Goal: Use online tool/utility

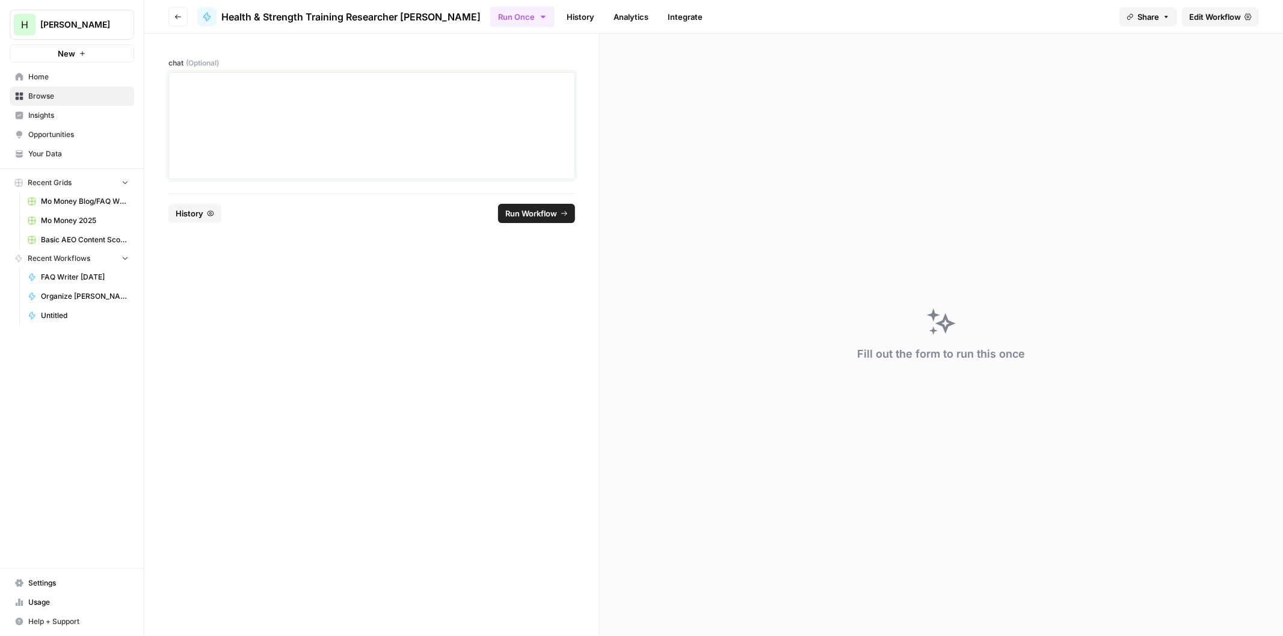
click at [274, 97] on div at bounding box center [371, 126] width 391 height 96
click at [552, 217] on span "Run Workflow" at bounding box center [531, 214] width 52 height 12
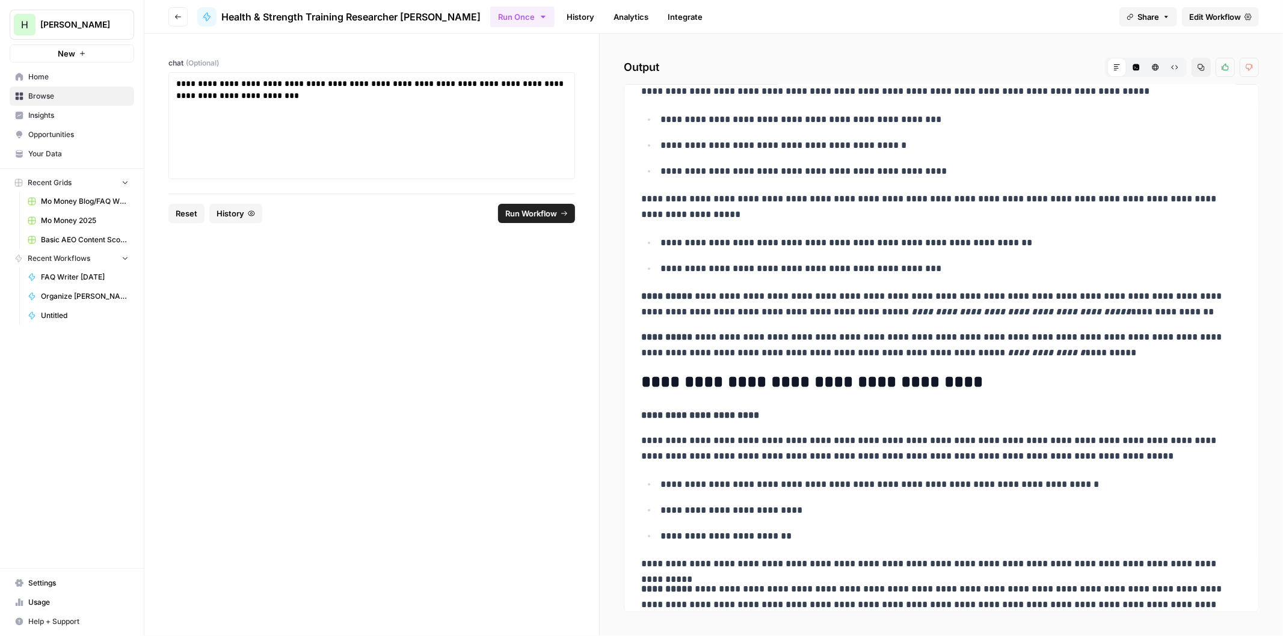
drag, startPoint x: 839, startPoint y: 256, endPoint x: 830, endPoint y: 303, distance: 48.3
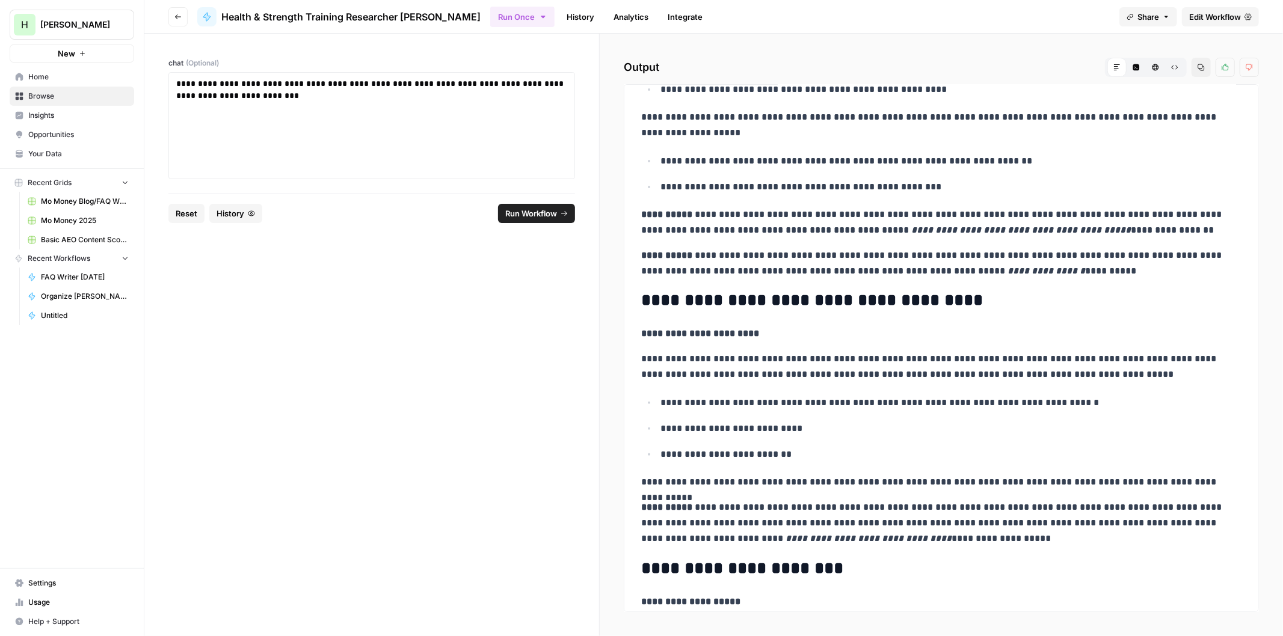
drag, startPoint x: 851, startPoint y: 245, endPoint x: 847, endPoint y: 256, distance: 11.4
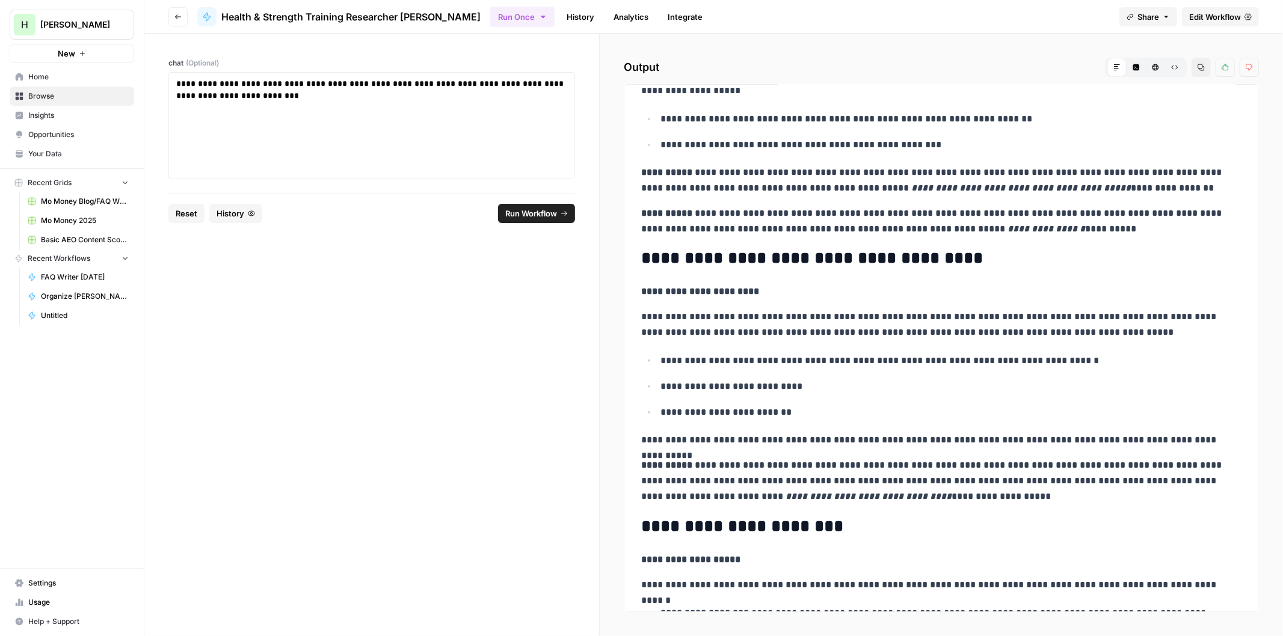
scroll to position [279, 0]
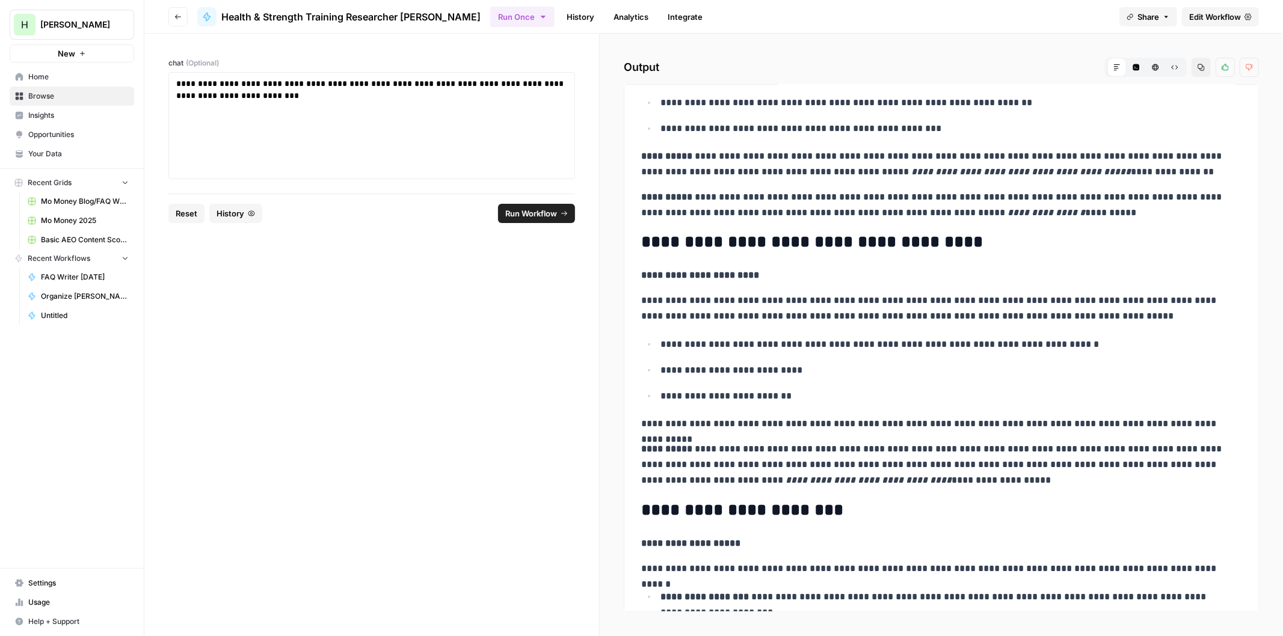
drag, startPoint x: 781, startPoint y: 297, endPoint x: 780, endPoint y: 303, distance: 6.1
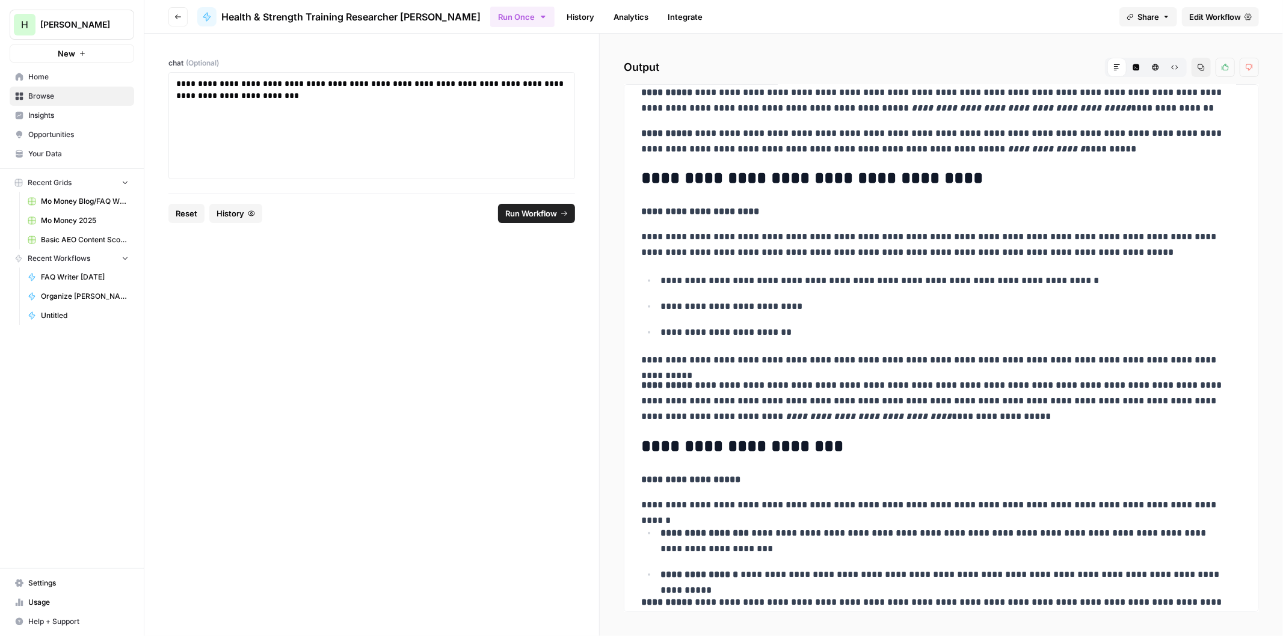
scroll to position [361, 0]
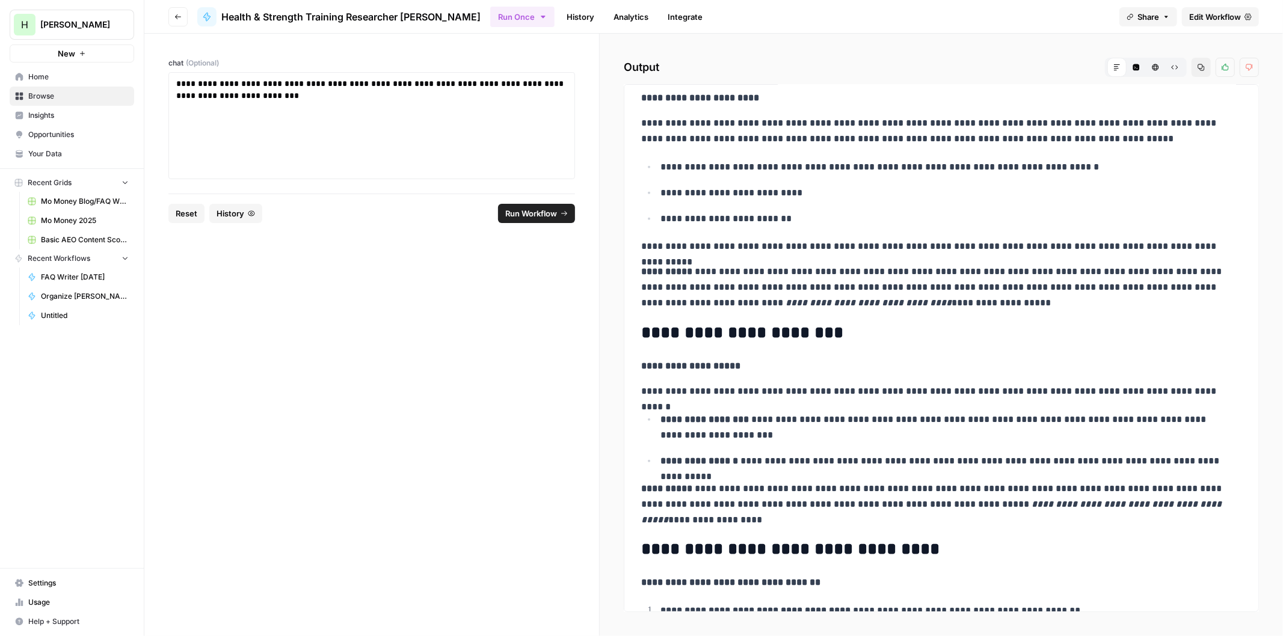
drag, startPoint x: 762, startPoint y: 285, endPoint x: 760, endPoint y: 311, distance: 26.5
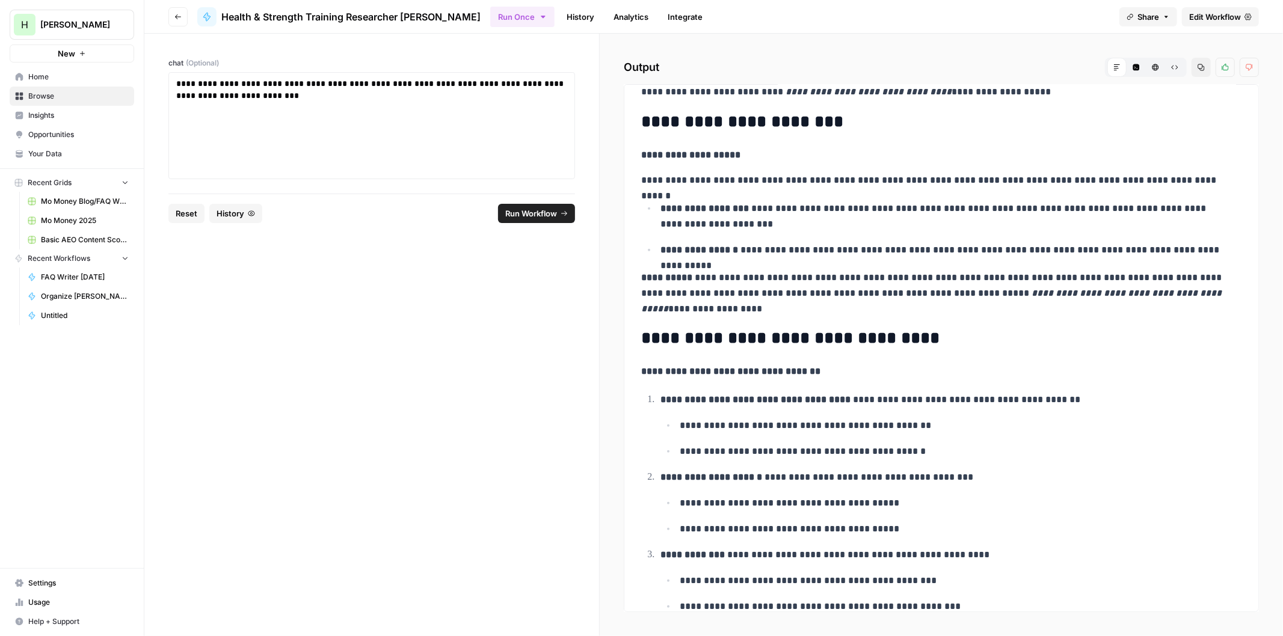
drag, startPoint x: 813, startPoint y: 247, endPoint x: 797, endPoint y: 303, distance: 57.5
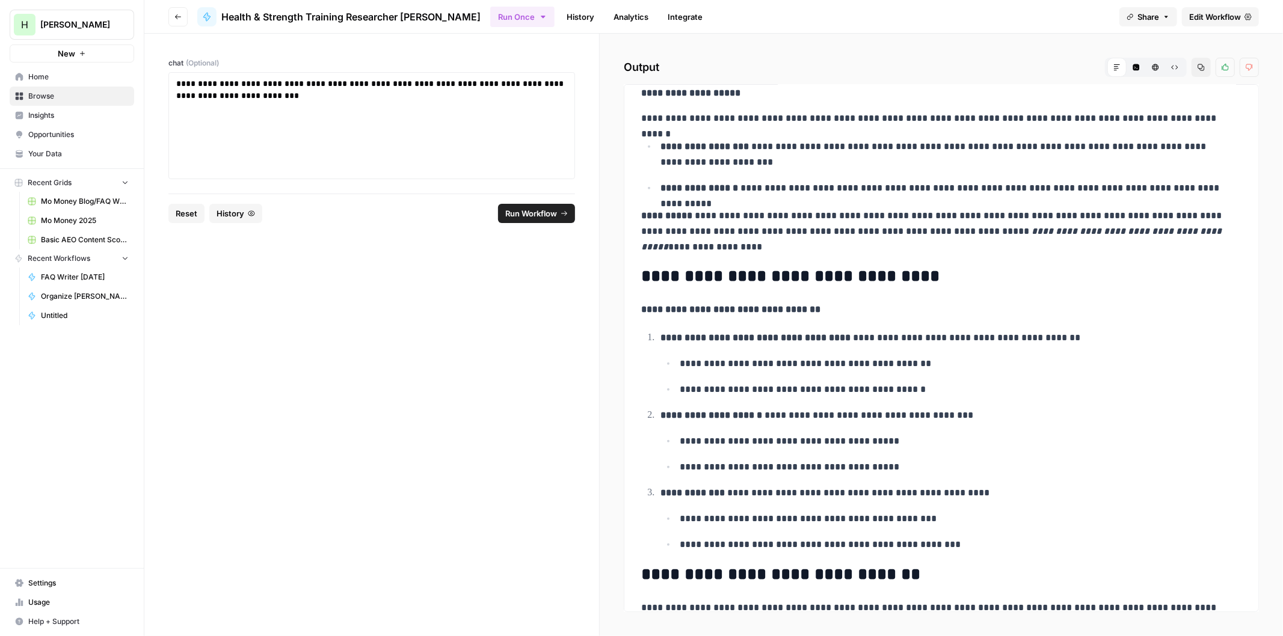
drag, startPoint x: 814, startPoint y: 238, endPoint x: 802, endPoint y: 277, distance: 40.3
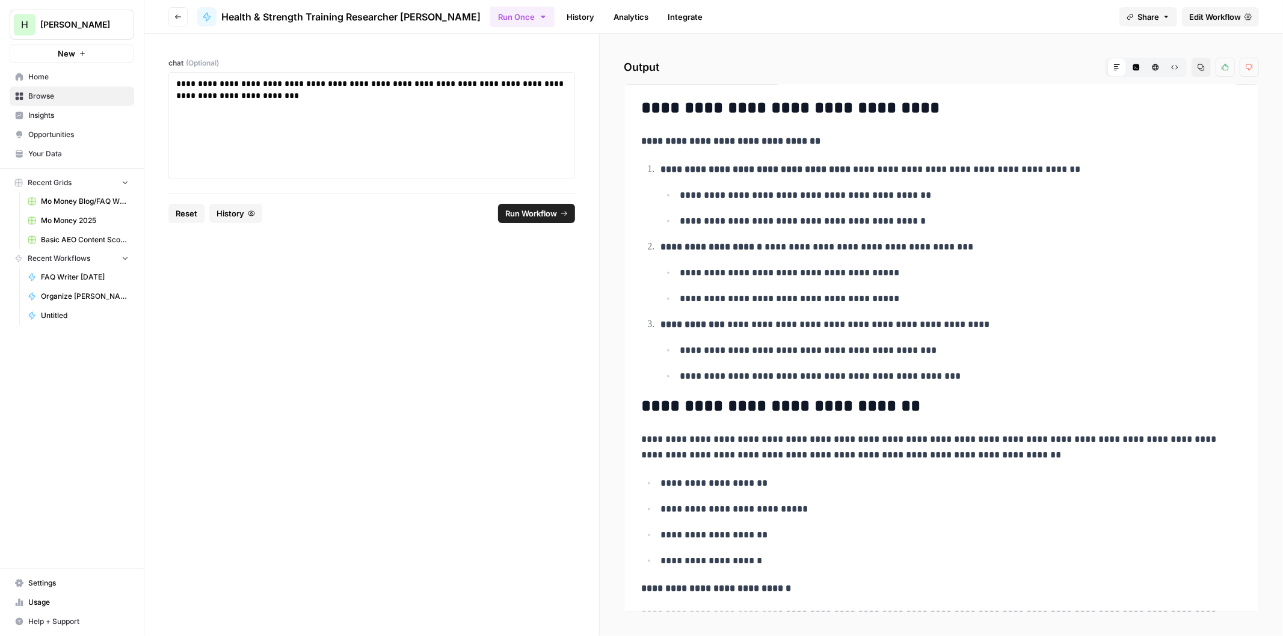
drag, startPoint x: 766, startPoint y: 263, endPoint x: 755, endPoint y: 316, distance: 53.6
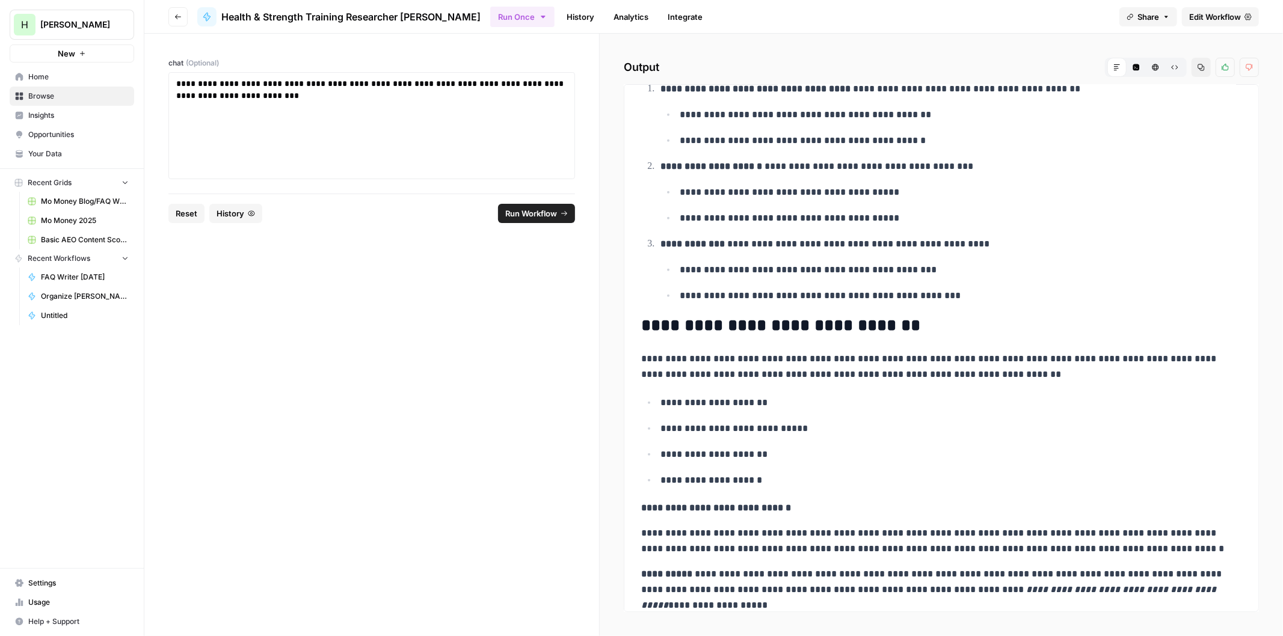
scroll to position [1033, 0]
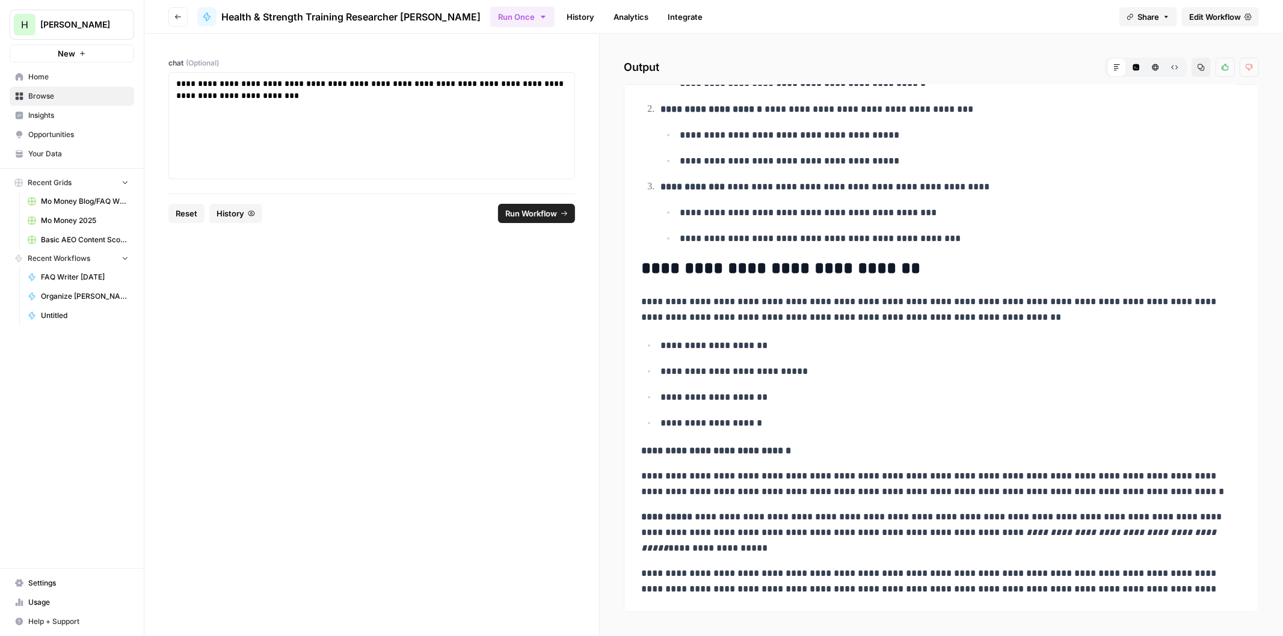
drag, startPoint x: 781, startPoint y: 253, endPoint x: 766, endPoint y: 306, distance: 55.0
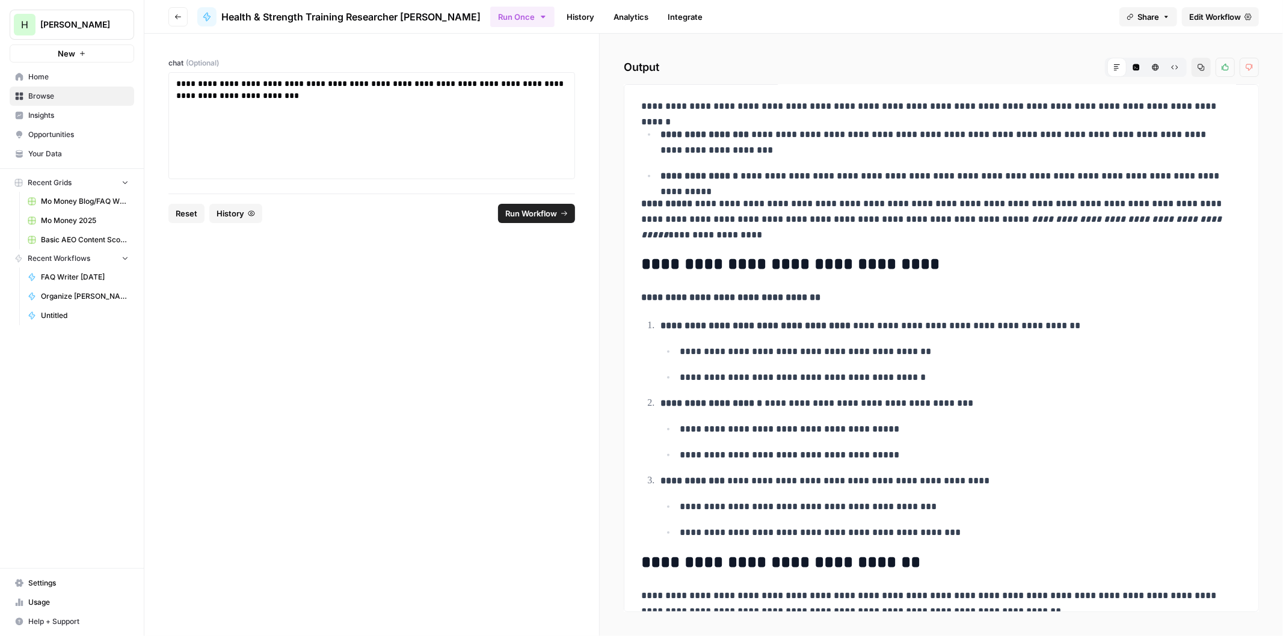
scroll to position [721, 0]
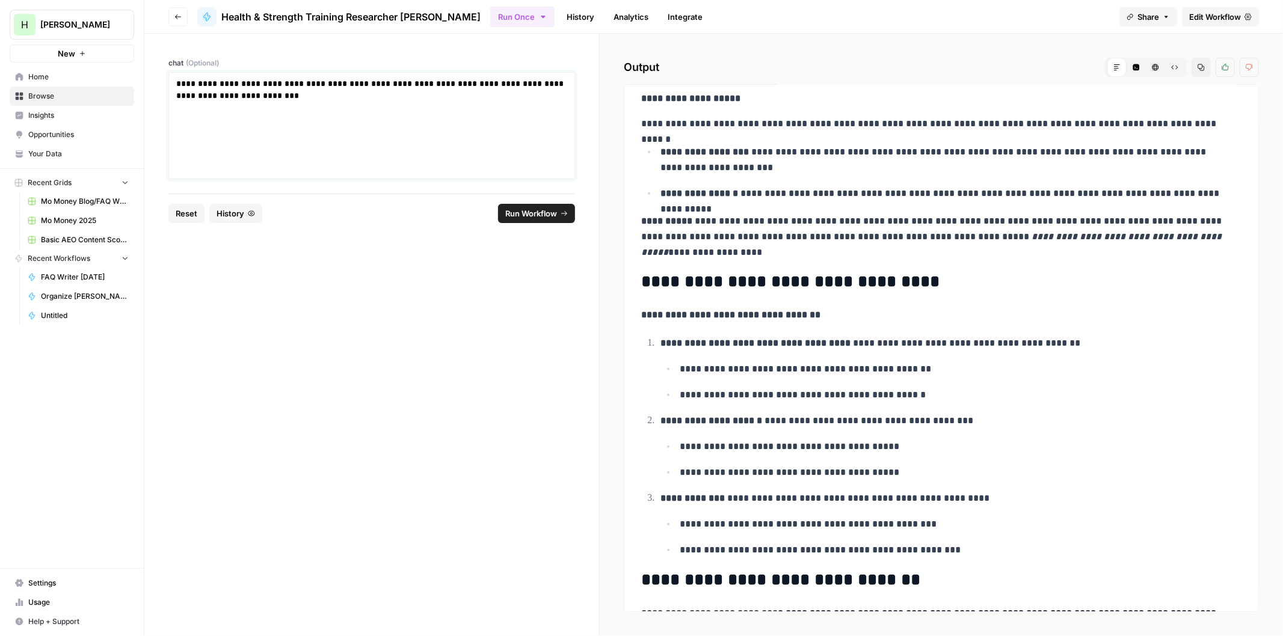
click at [279, 111] on div "**********" at bounding box center [371, 126] width 391 height 96
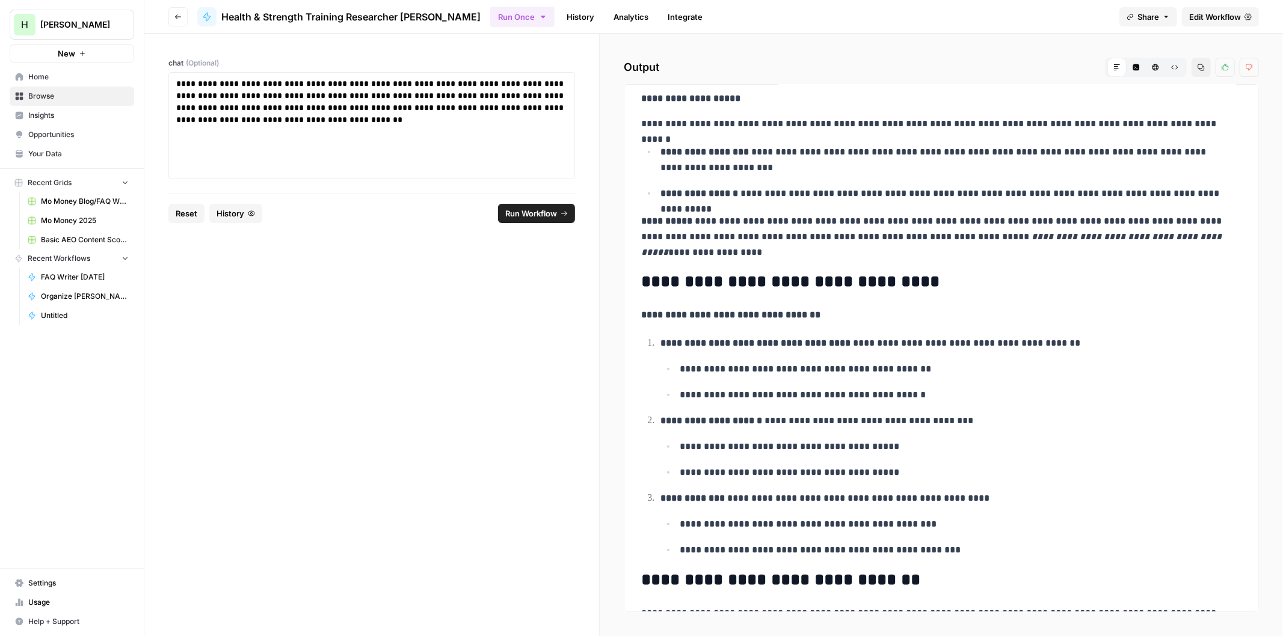
click at [512, 220] on button "Run Workflow" at bounding box center [536, 213] width 77 height 19
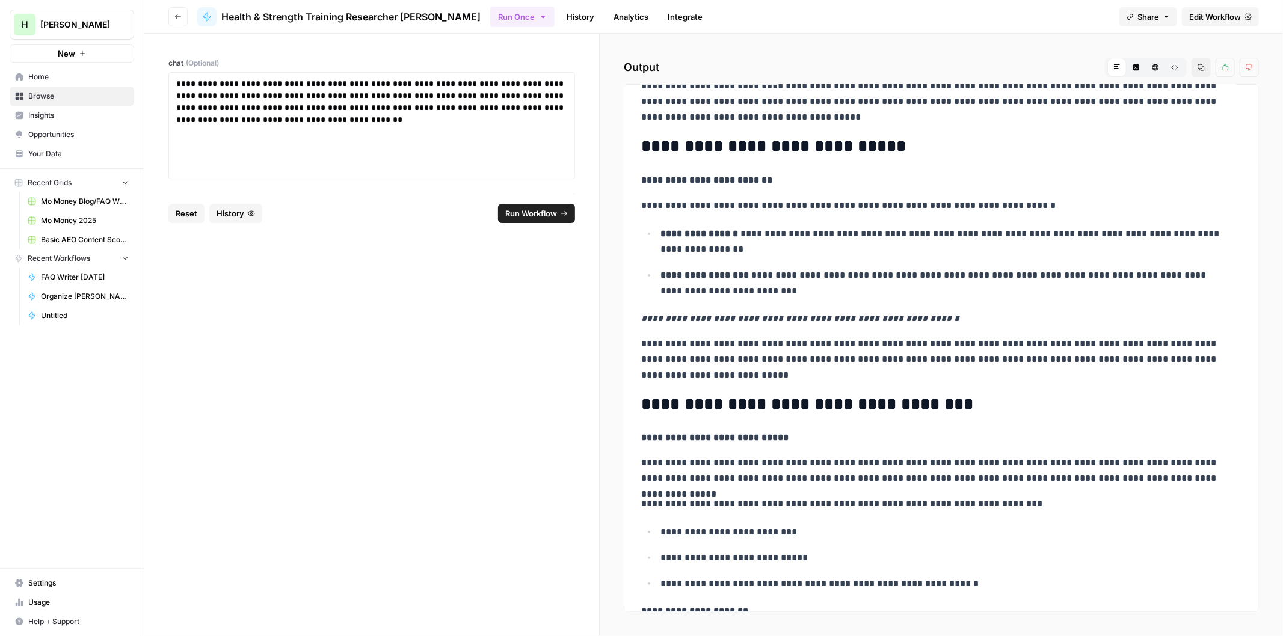
drag, startPoint x: 876, startPoint y: 259, endPoint x: 867, endPoint y: 286, distance: 28.5
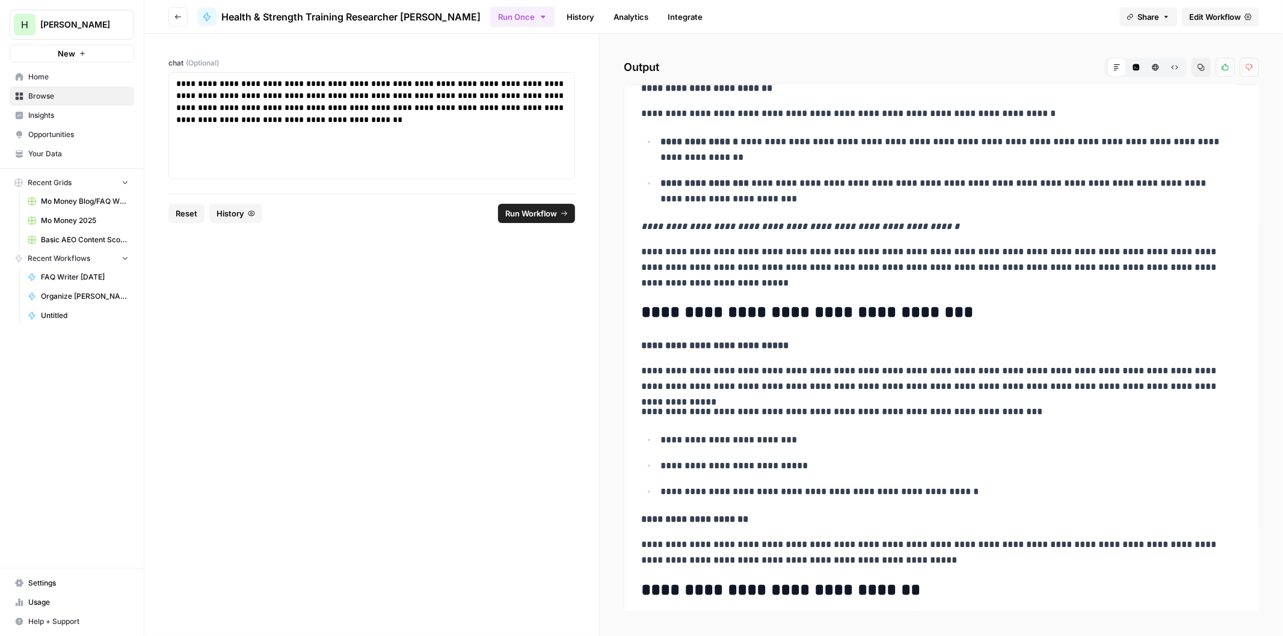
drag, startPoint x: 871, startPoint y: 223, endPoint x: 867, endPoint y: 251, distance: 29.2
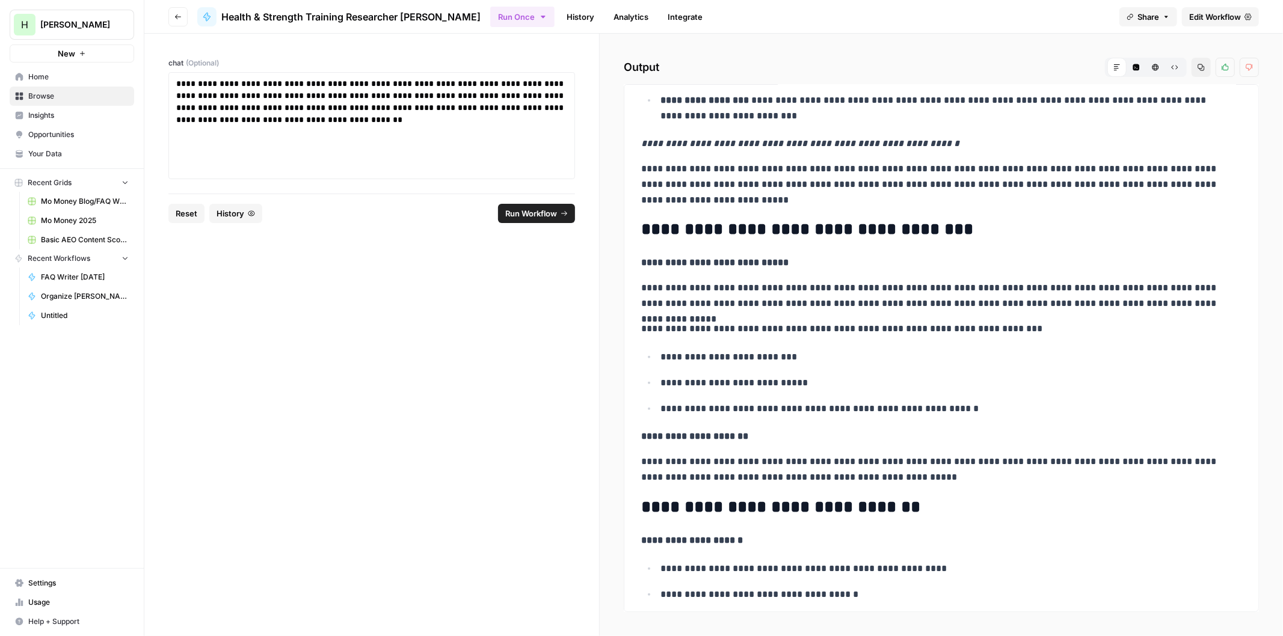
drag, startPoint x: 881, startPoint y: 269, endPoint x: 880, endPoint y: 285, distance: 15.7
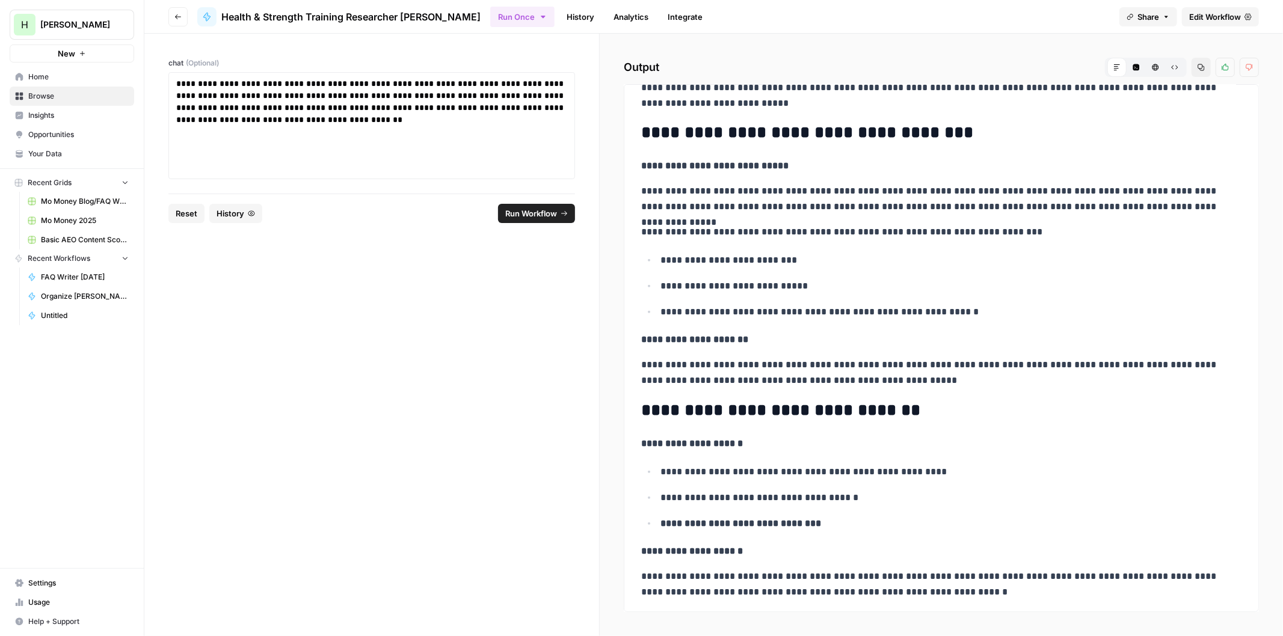
drag, startPoint x: 834, startPoint y: 208, endPoint x: 834, endPoint y: 224, distance: 16.8
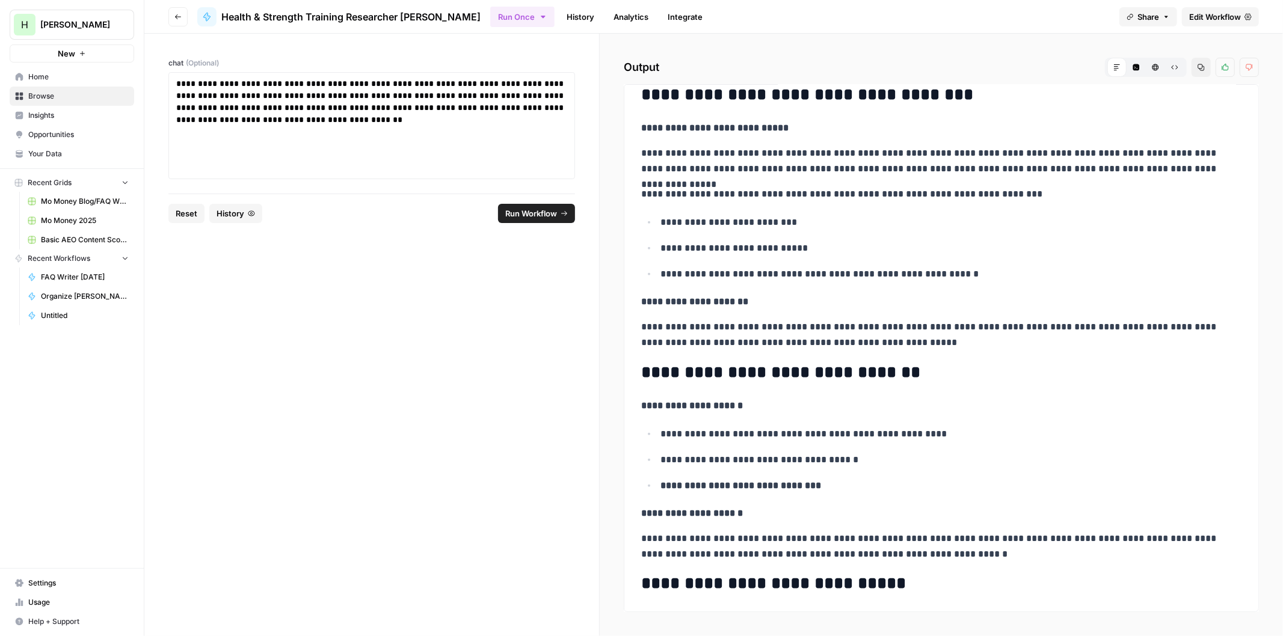
drag, startPoint x: 836, startPoint y: 202, endPoint x: 836, endPoint y: 235, distance: 33.1
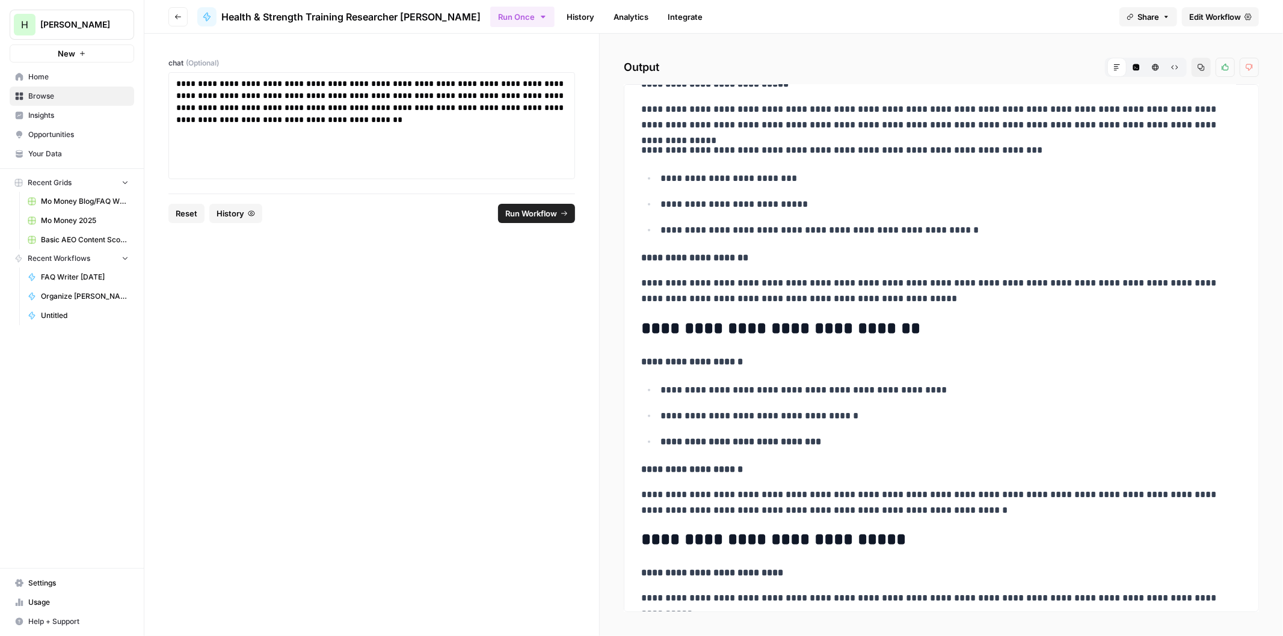
drag, startPoint x: 857, startPoint y: 209, endPoint x: 857, endPoint y: 225, distance: 16.3
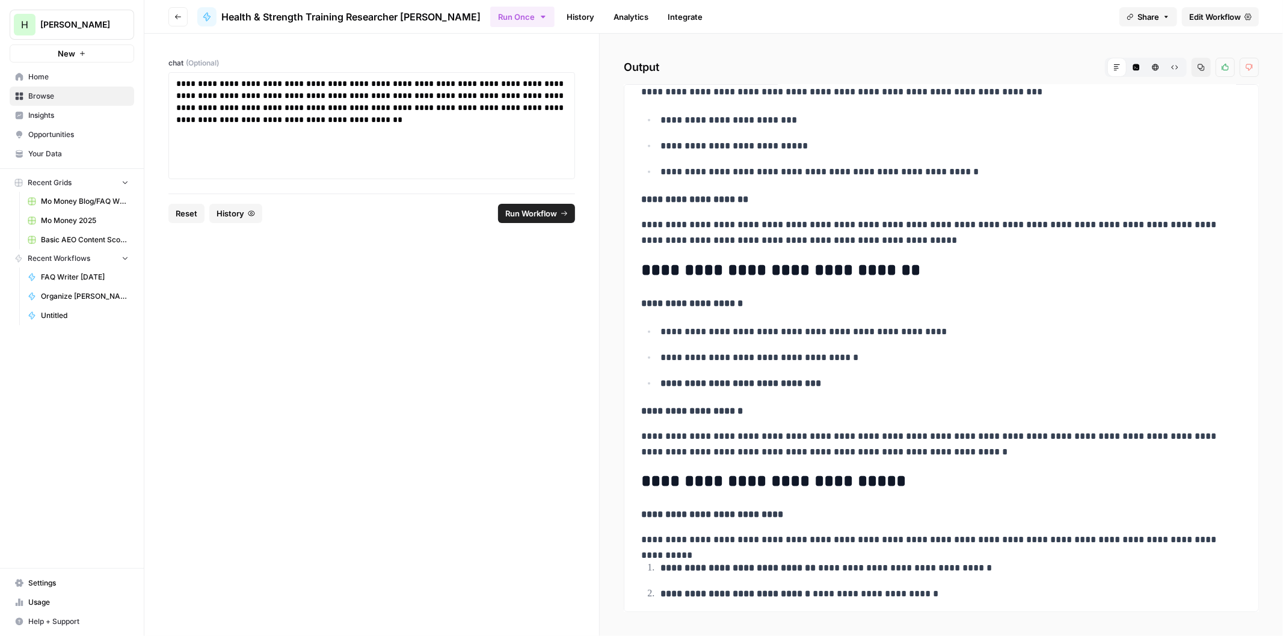
drag, startPoint x: 782, startPoint y: 199, endPoint x: 776, endPoint y: 223, distance: 24.8
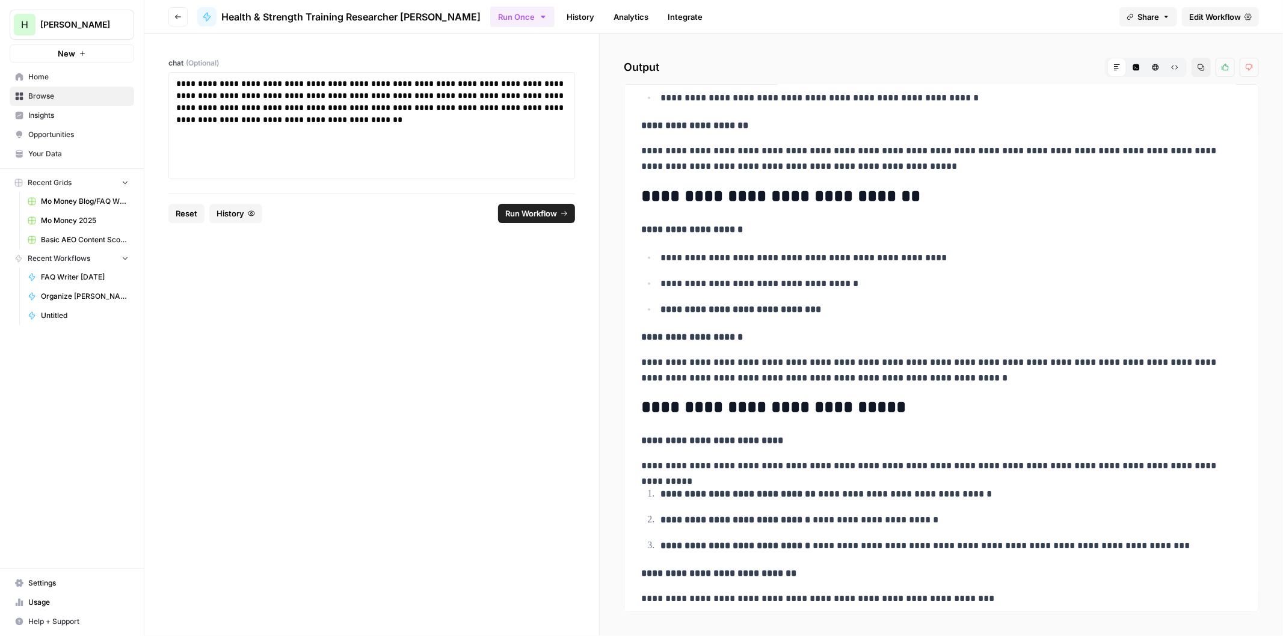
drag, startPoint x: 782, startPoint y: 205, endPoint x: 782, endPoint y: 233, distance: 28.3
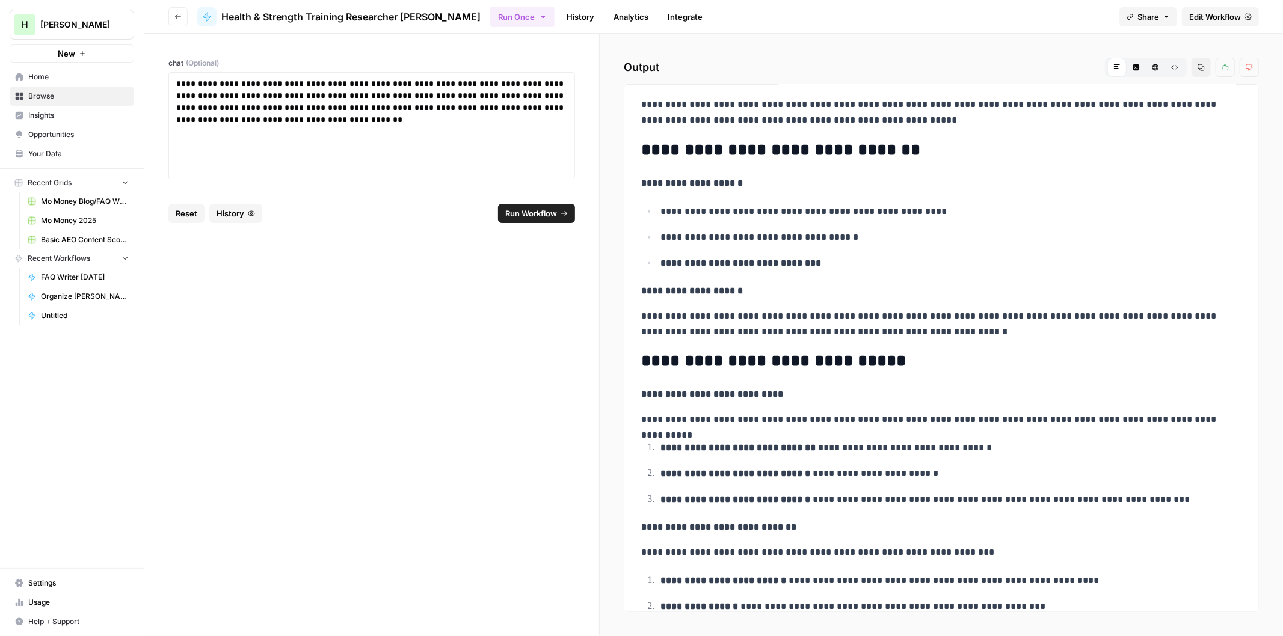
drag, startPoint x: 791, startPoint y: 181, endPoint x: 789, endPoint y: 211, distance: 29.5
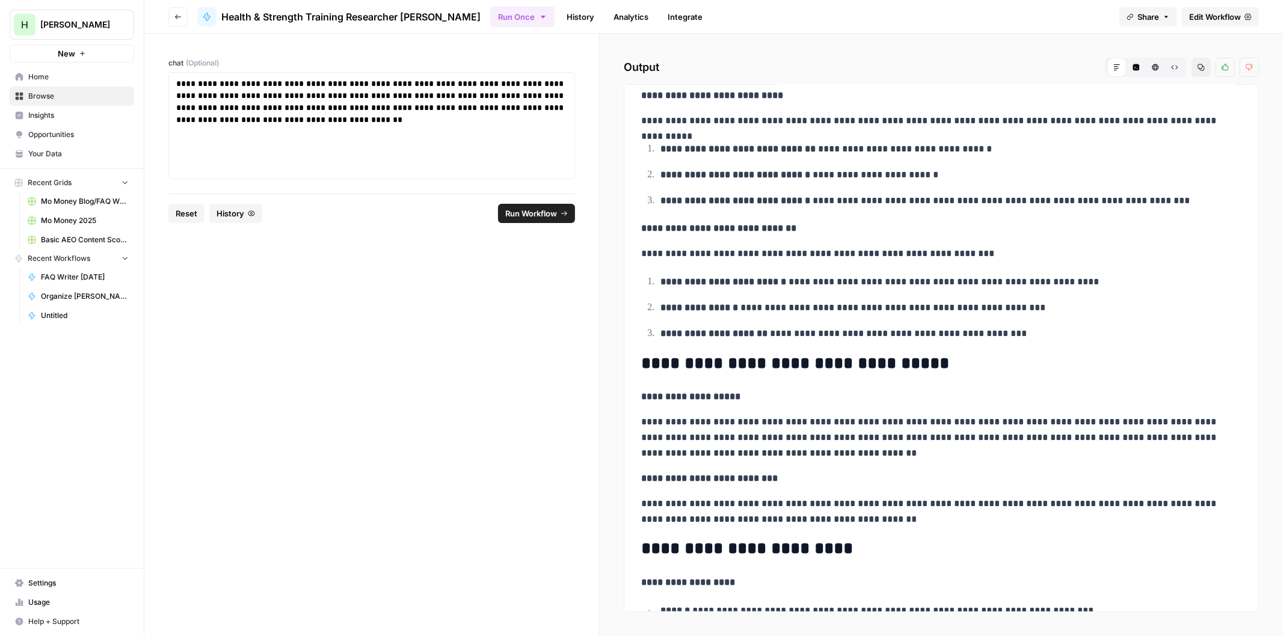
scroll to position [931, 0]
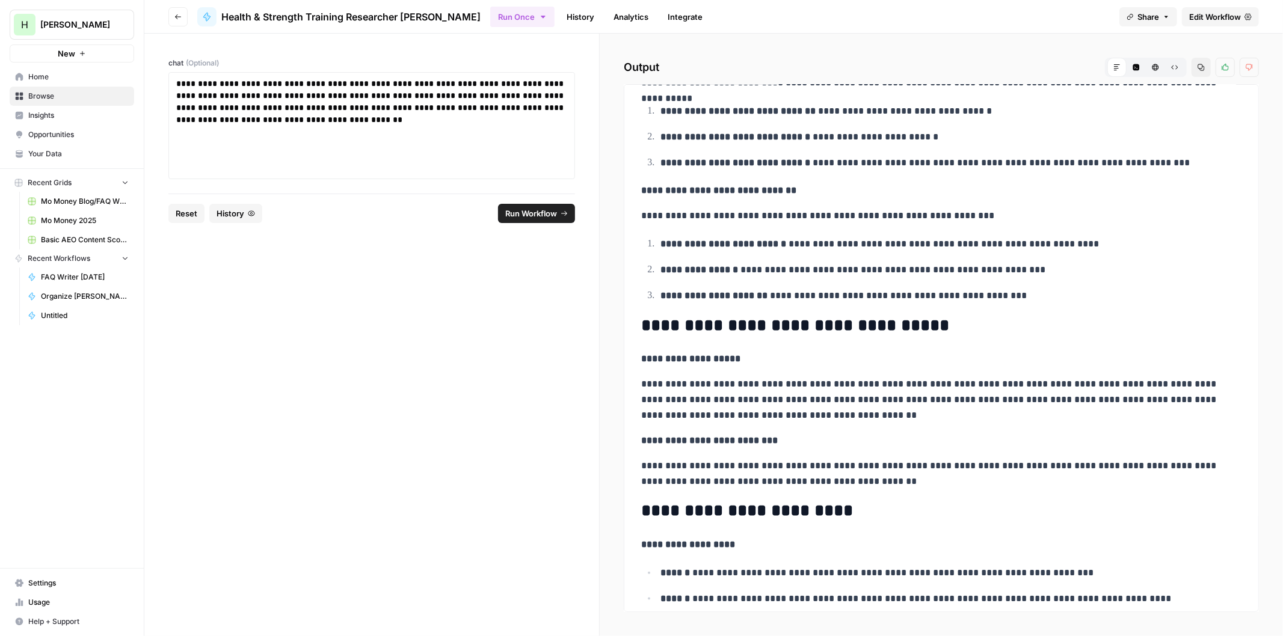
drag, startPoint x: 844, startPoint y: 179, endPoint x: 840, endPoint y: 195, distance: 16.2
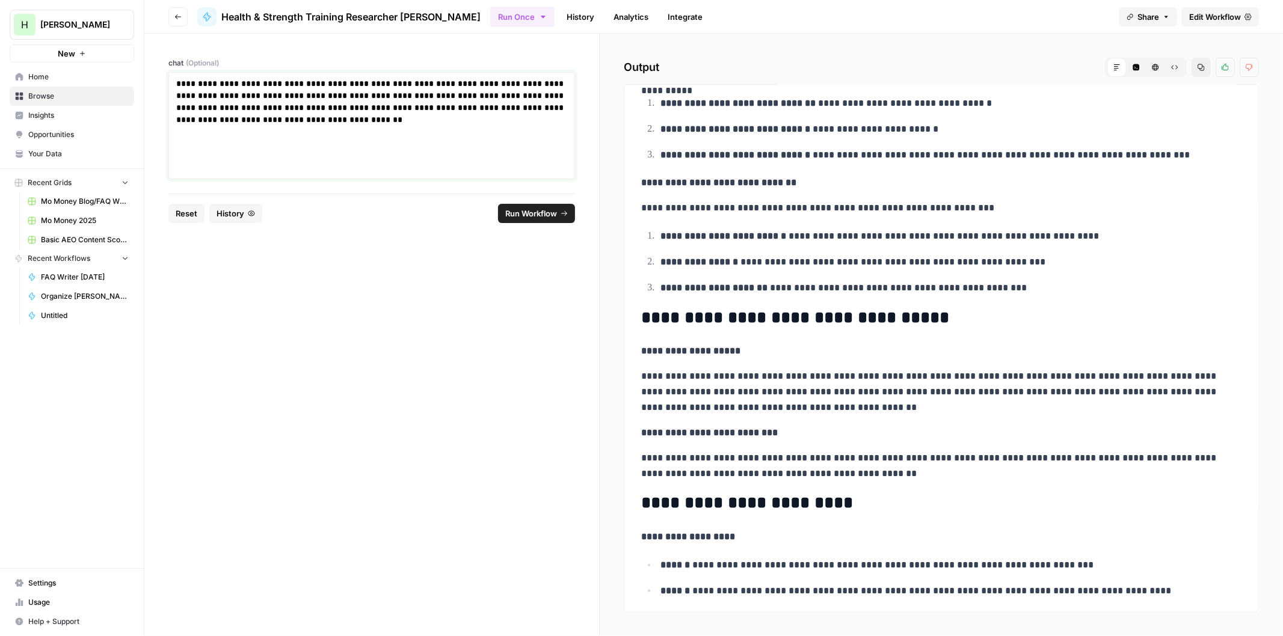
click at [219, 105] on p "**********" at bounding box center [371, 102] width 391 height 48
click at [528, 215] on span "Run Workflow" at bounding box center [531, 214] width 52 height 12
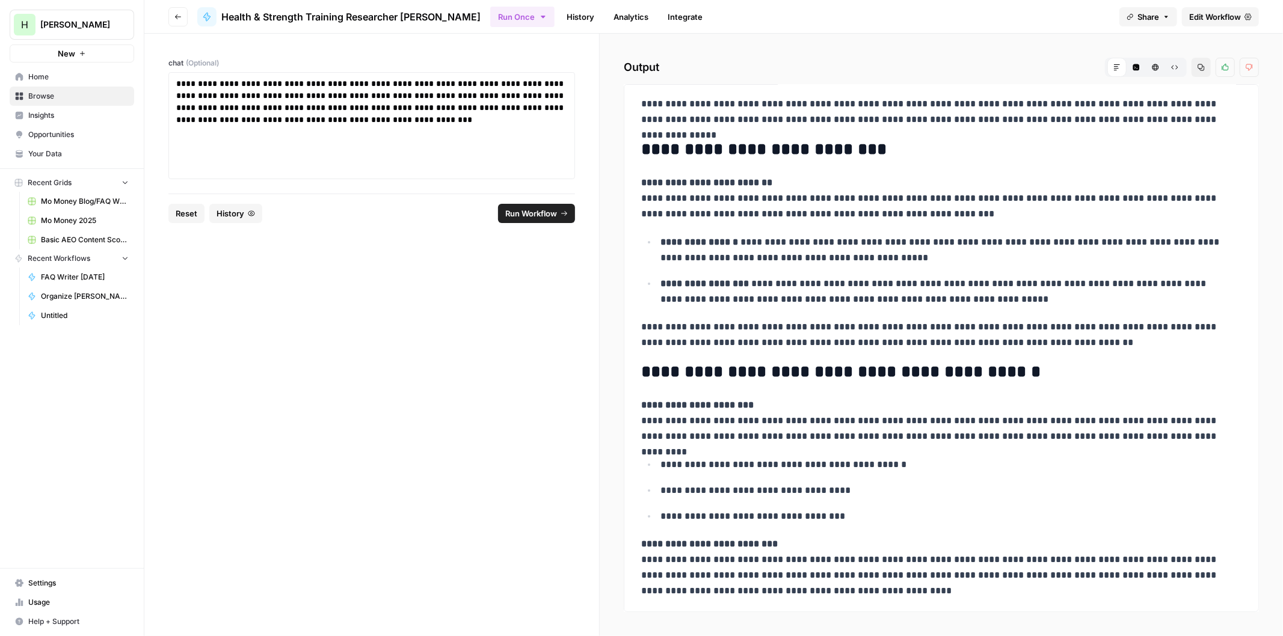
drag, startPoint x: 905, startPoint y: 181, endPoint x: 885, endPoint y: 212, distance: 37.0
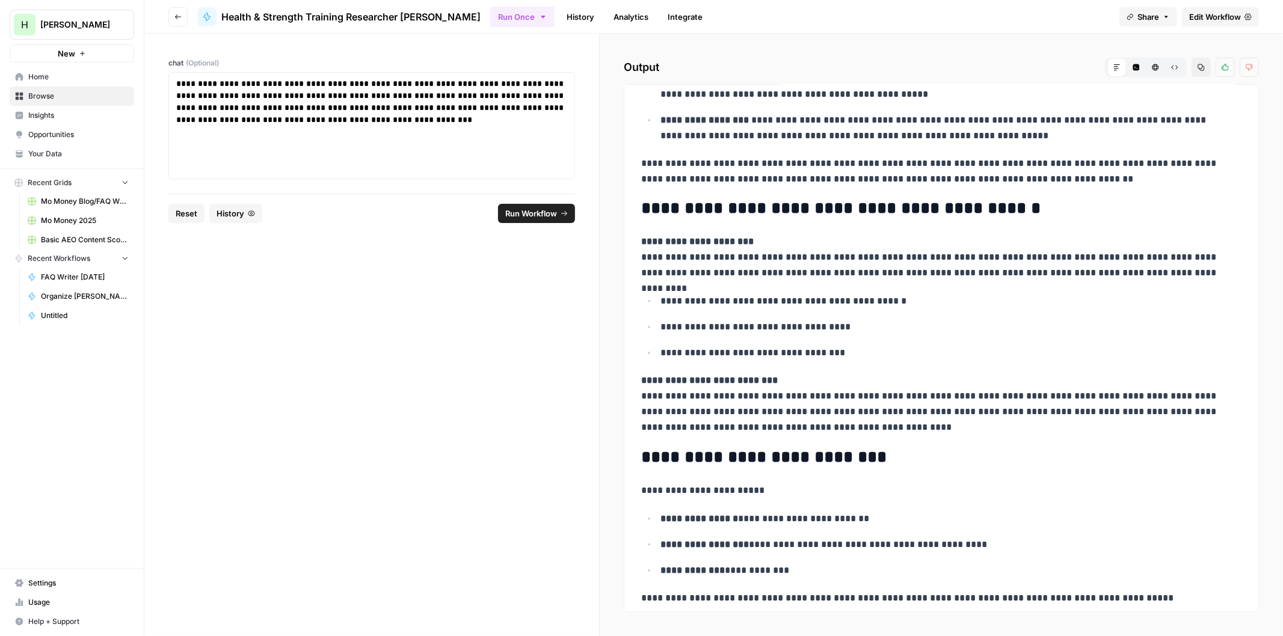
drag, startPoint x: 850, startPoint y: 268, endPoint x: 848, endPoint y: 279, distance: 11.0
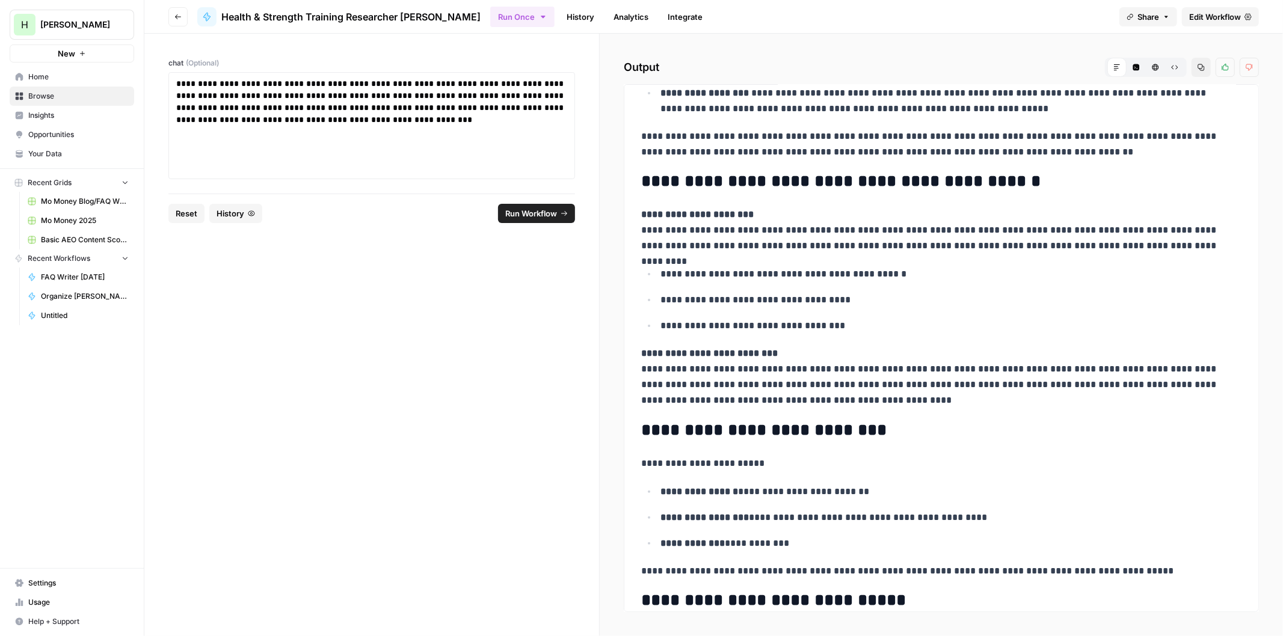
drag, startPoint x: 861, startPoint y: 245, endPoint x: 860, endPoint y: 263, distance: 18.1
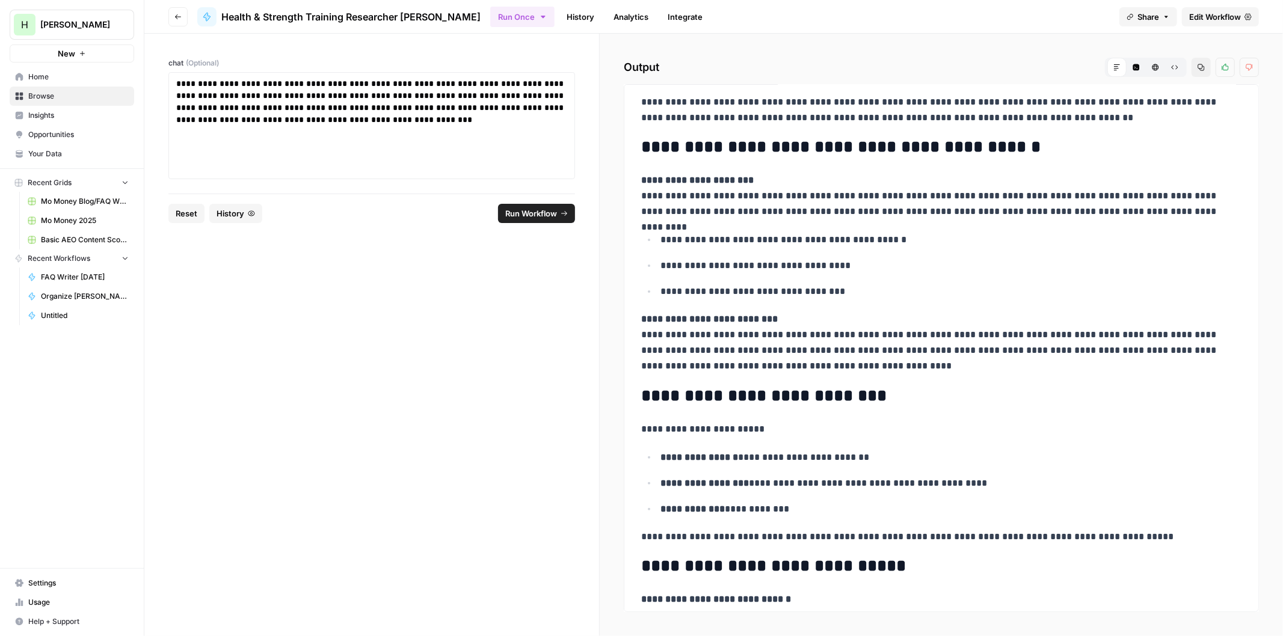
drag, startPoint x: 869, startPoint y: 212, endPoint x: 866, endPoint y: 242, distance: 29.6
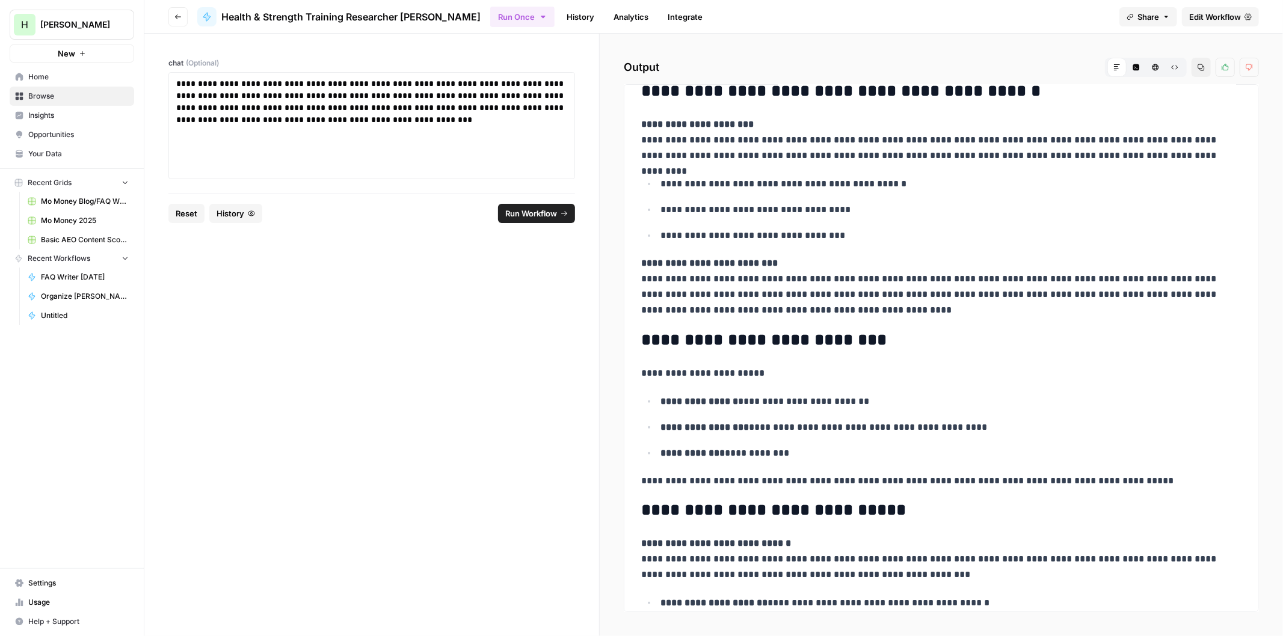
drag, startPoint x: 877, startPoint y: 220, endPoint x: 876, endPoint y: 253, distance: 33.1
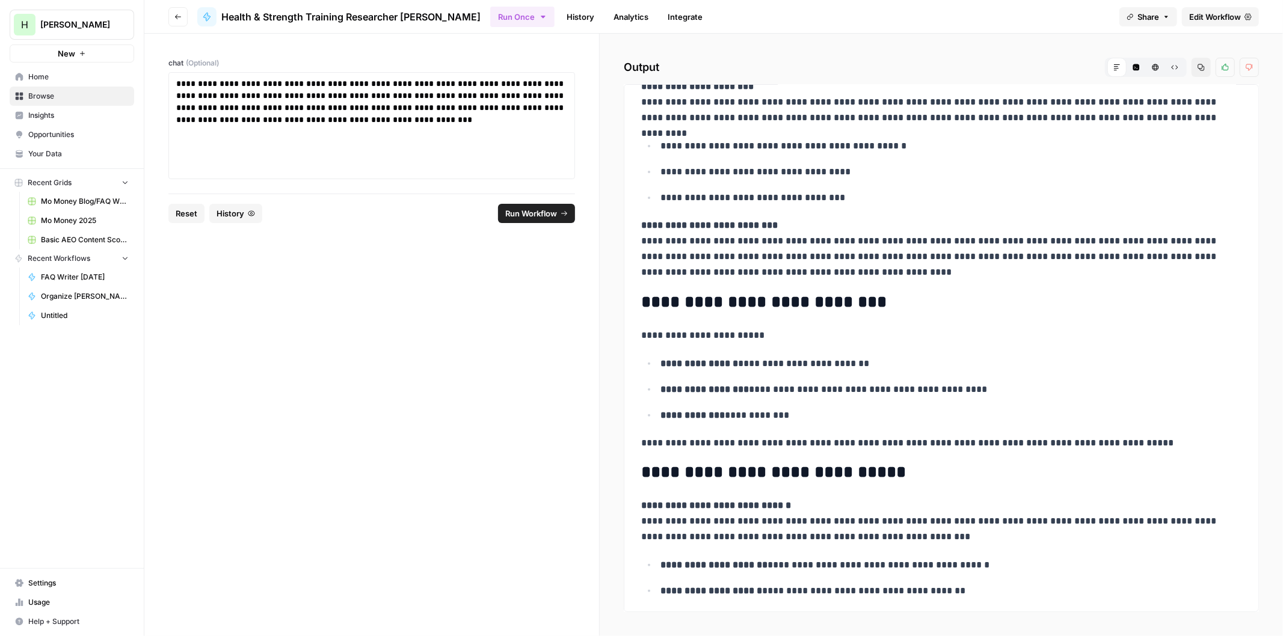
scroll to position [392, 0]
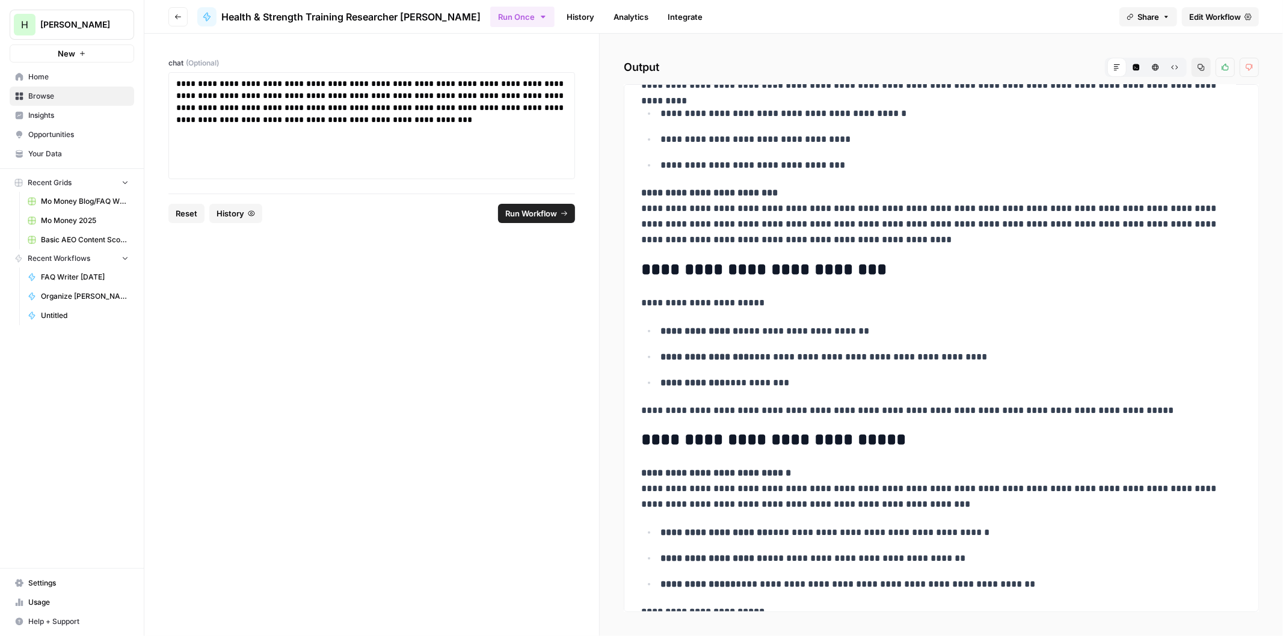
drag, startPoint x: 874, startPoint y: 191, endPoint x: 869, endPoint y: 202, distance: 12.4
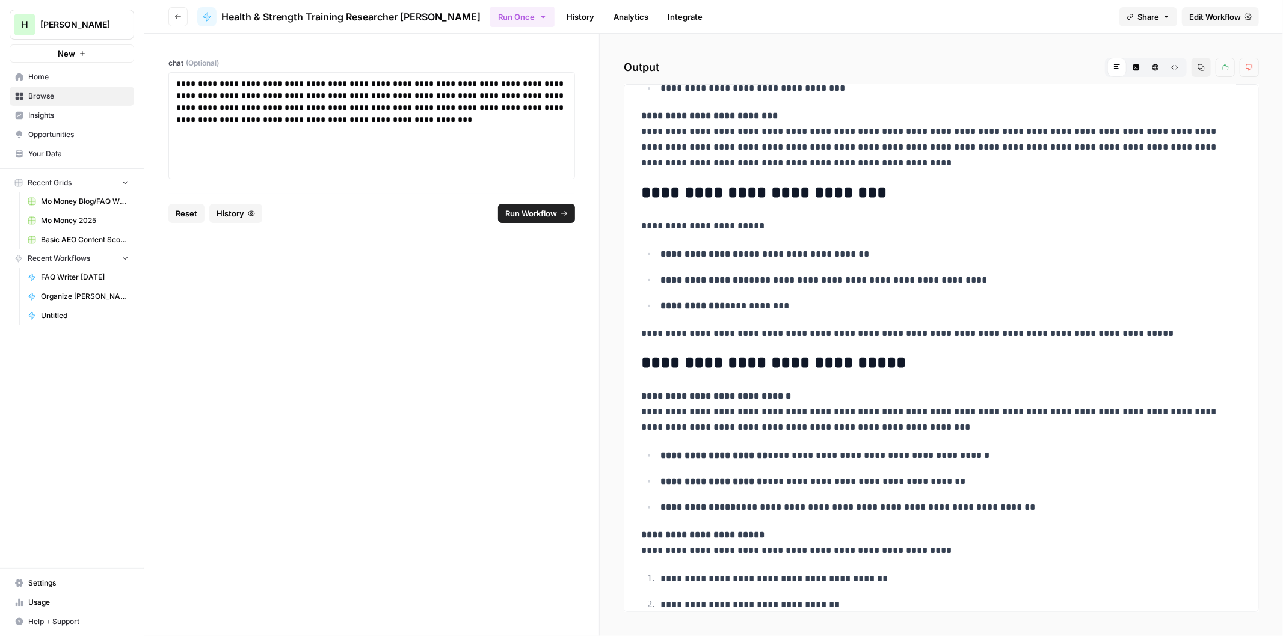
drag, startPoint x: 893, startPoint y: 249, endPoint x: 889, endPoint y: 269, distance: 20.8
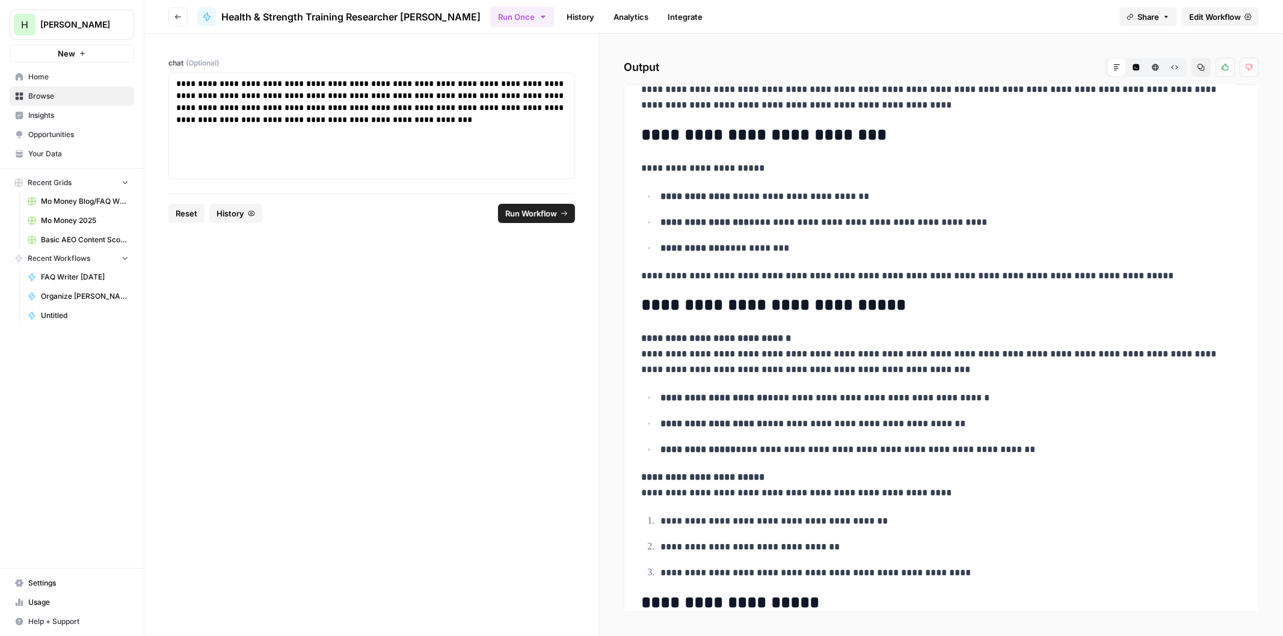
drag, startPoint x: 900, startPoint y: 189, endPoint x: 897, endPoint y: 215, distance: 26.0
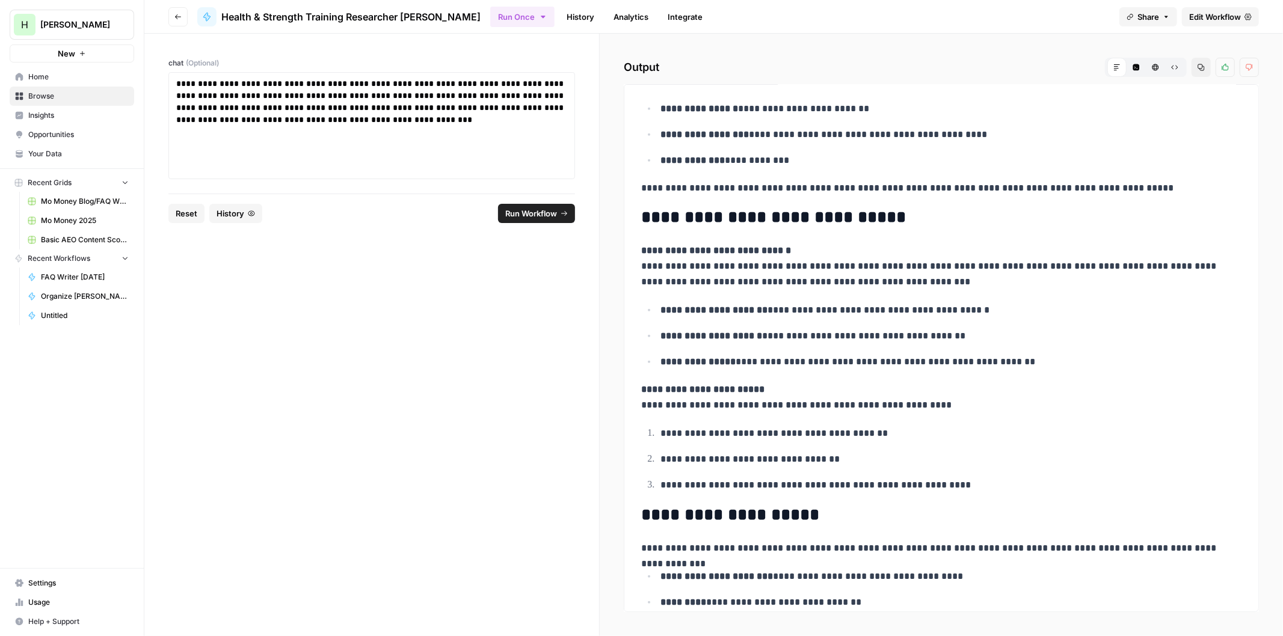
scroll to position [617, 0]
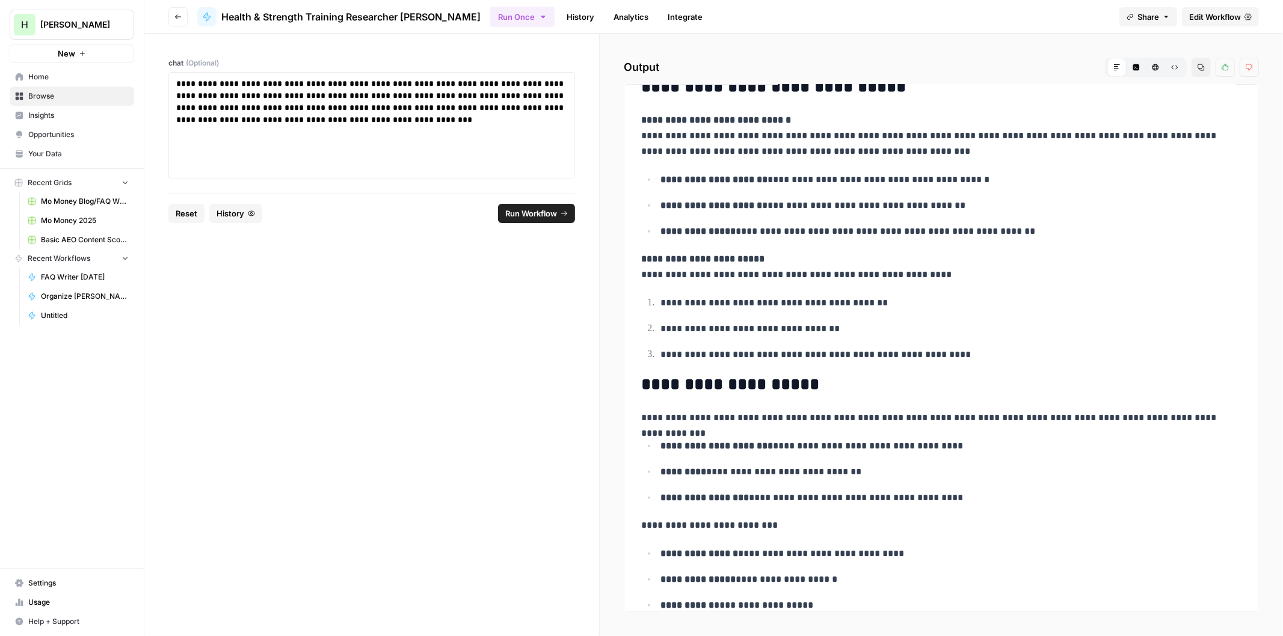
drag, startPoint x: 829, startPoint y: 286, endPoint x: 825, endPoint y: 327, distance: 41.7
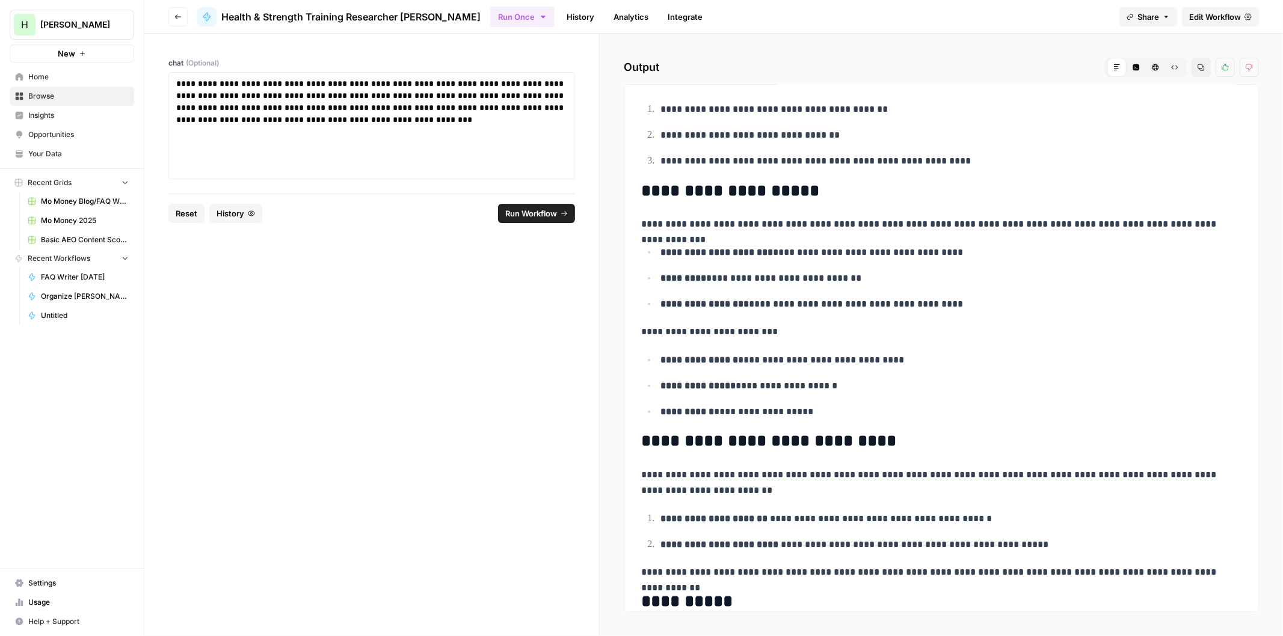
drag, startPoint x: 882, startPoint y: 257, endPoint x: 868, endPoint y: 315, distance: 58.9
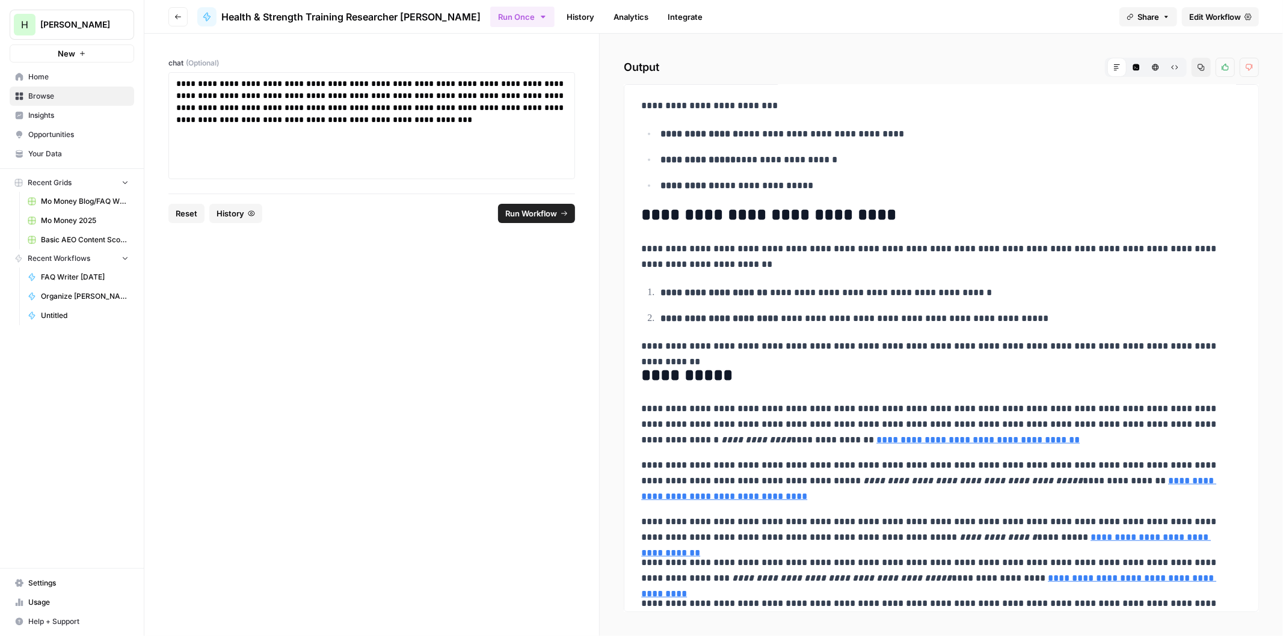
scroll to position [1193, 0]
